Goal: Task Accomplishment & Management: Manage account settings

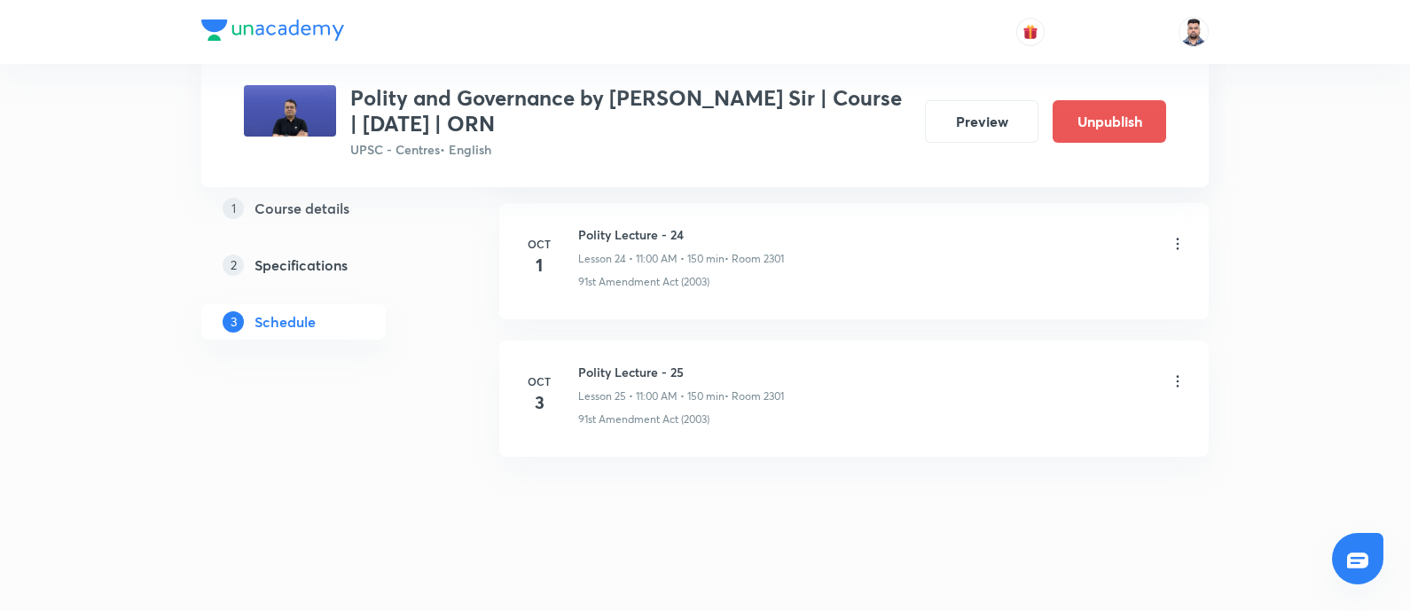
scroll to position [4258, 0]
click at [1178, 371] on icon at bounding box center [1178, 380] width 18 height 18
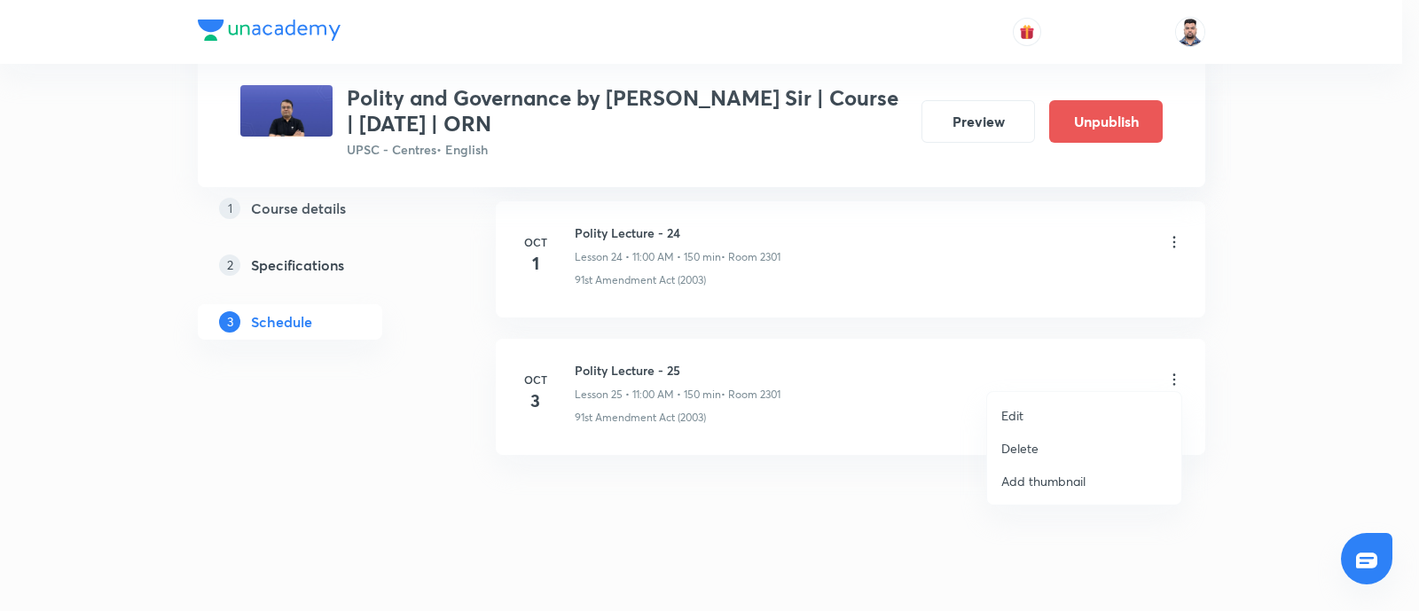
click at [1038, 450] on li "Delete" at bounding box center [1084, 448] width 194 height 33
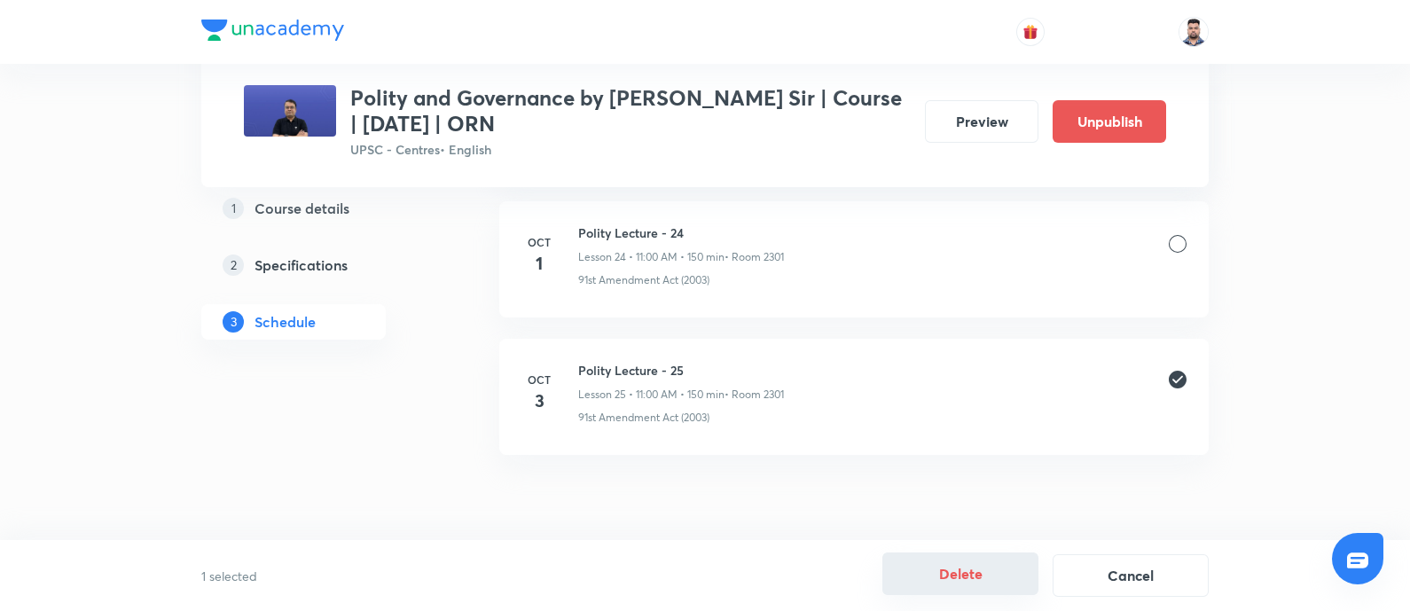
click at [971, 569] on button "Delete" at bounding box center [960, 573] width 156 height 43
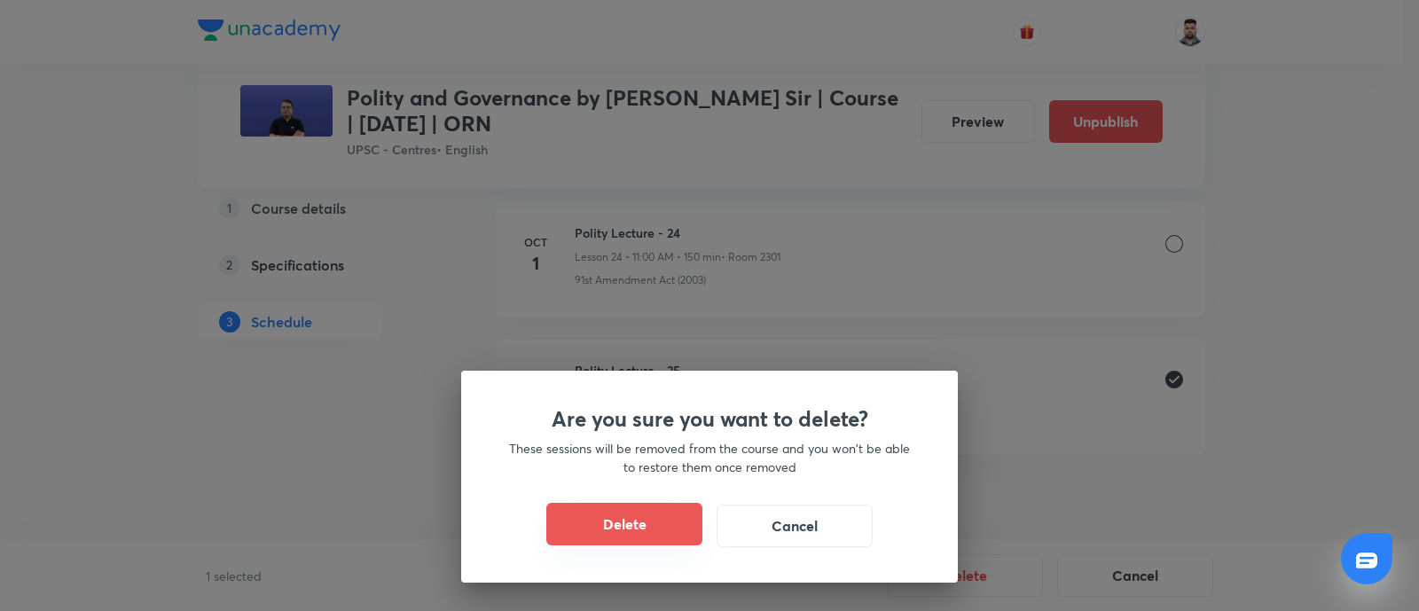
click at [626, 512] on button "Delete" at bounding box center [624, 524] width 156 height 43
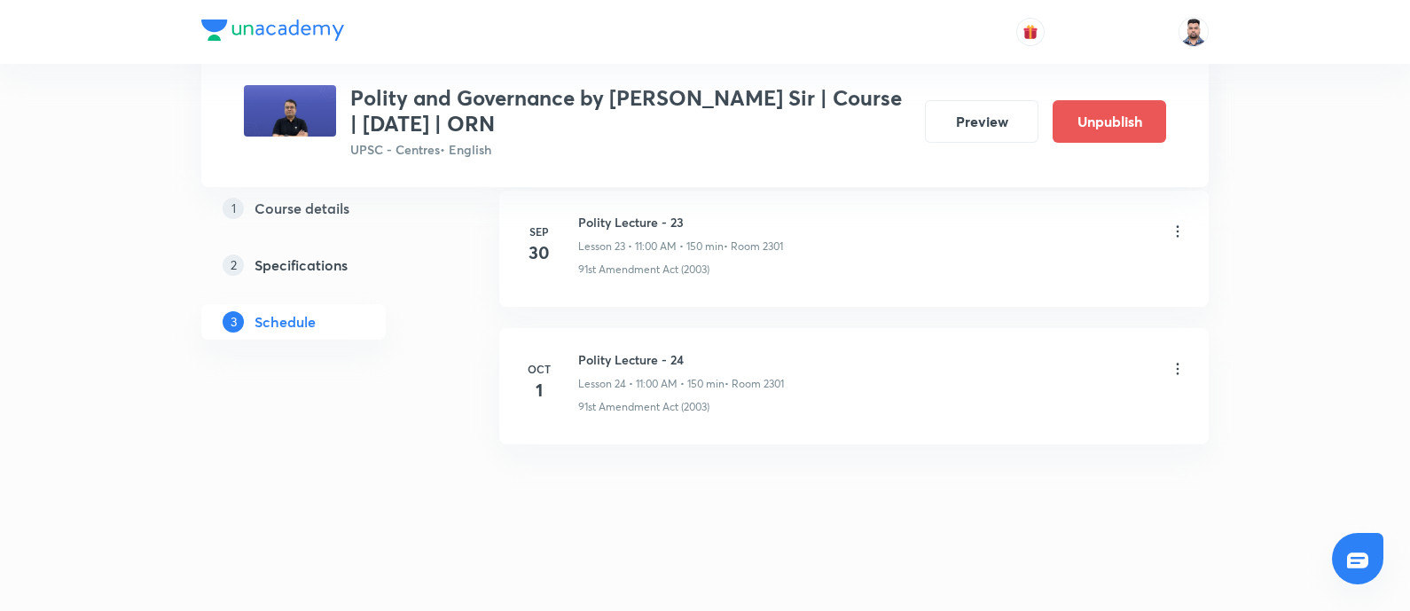
scroll to position [4121, 0]
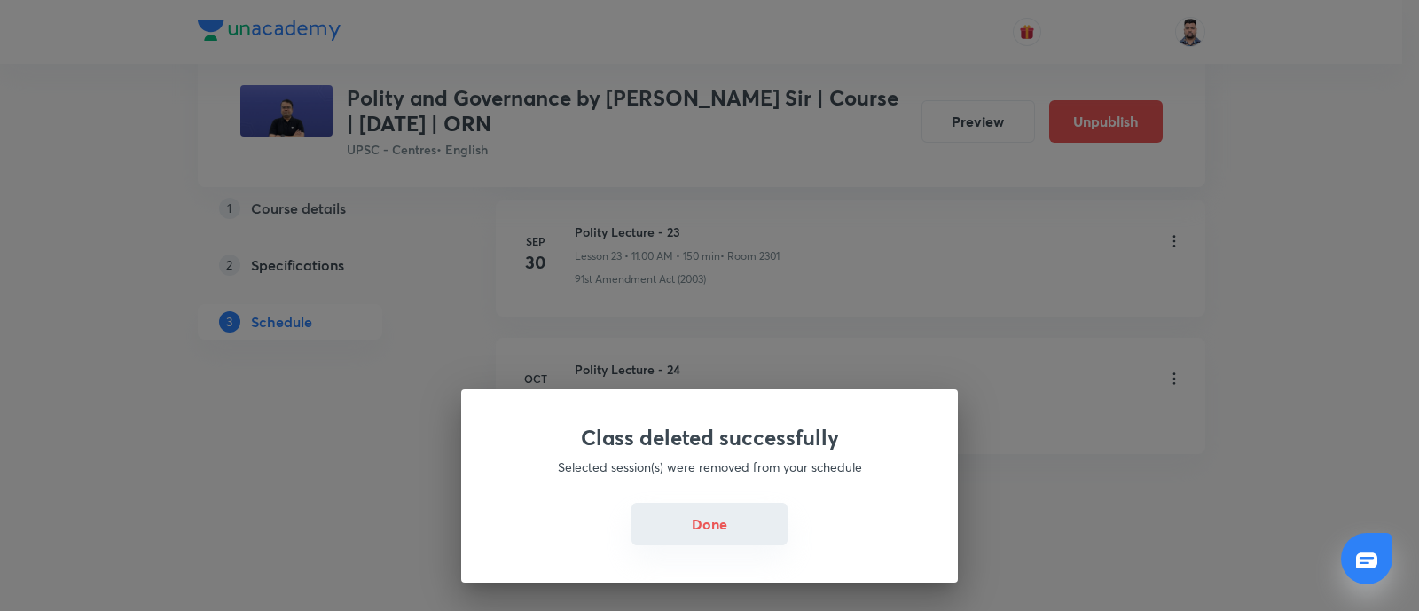
click at [677, 536] on button "Done" at bounding box center [709, 524] width 156 height 43
